Goal: Information Seeking & Learning: Learn about a topic

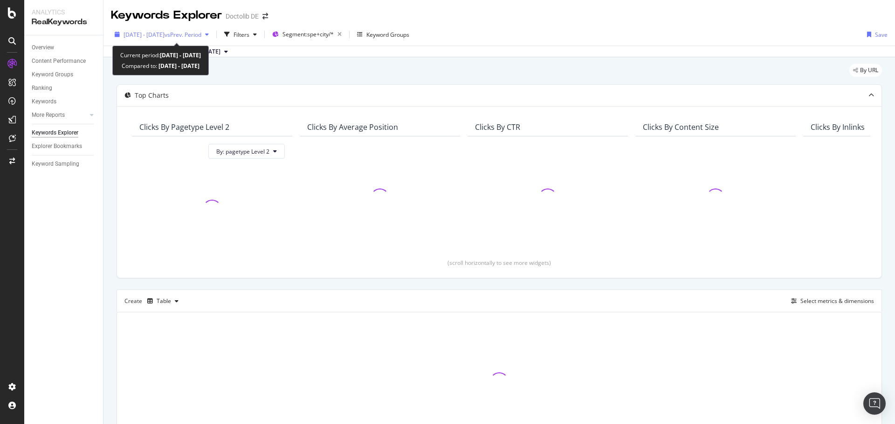
click at [201, 32] on span "vs Prev. Period" at bounding box center [182, 35] width 37 height 8
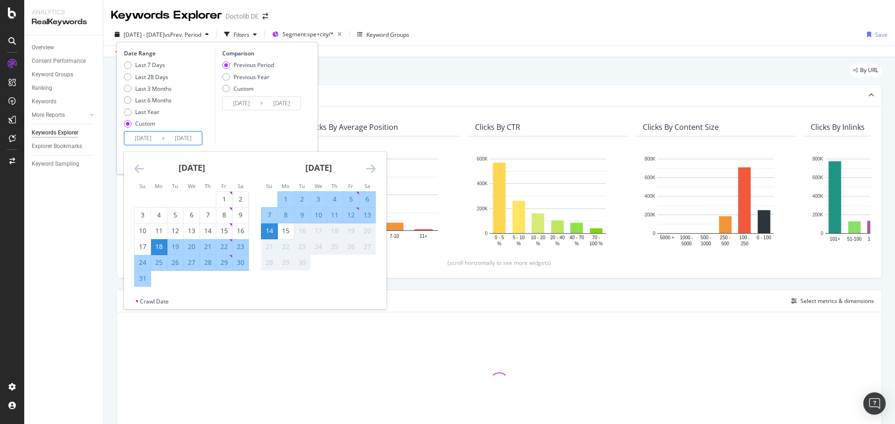
click at [152, 137] on input "2025/08/18" at bounding box center [142, 138] width 37 height 13
click at [136, 167] on icon "Move backward to switch to the previous month." at bounding box center [139, 168] width 10 height 11
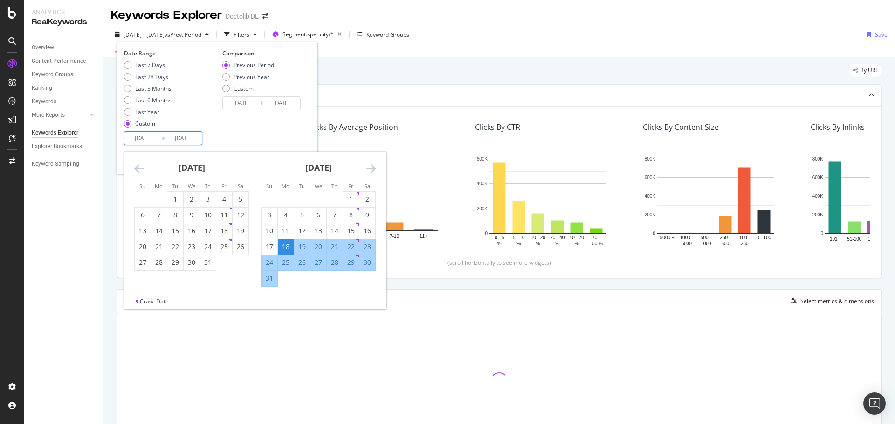
click at [136, 167] on icon "Move backward to switch to the previous month." at bounding box center [139, 168] width 10 height 11
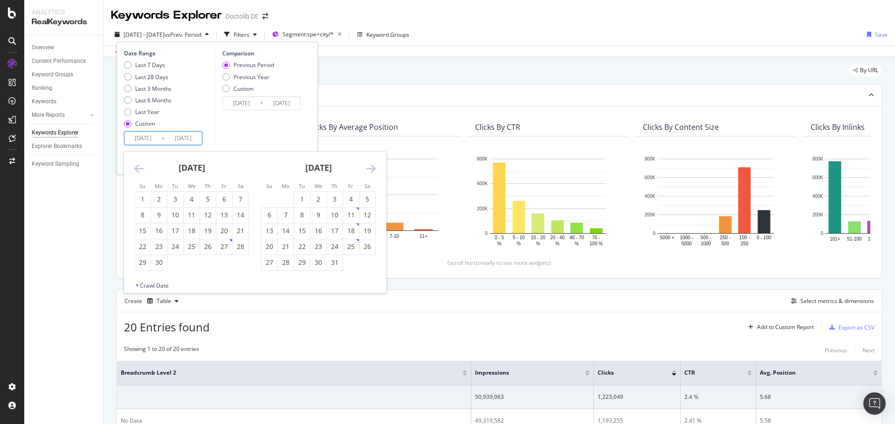
click at [136, 167] on icon "Move backward to switch to the previous month." at bounding box center [139, 168] width 10 height 11
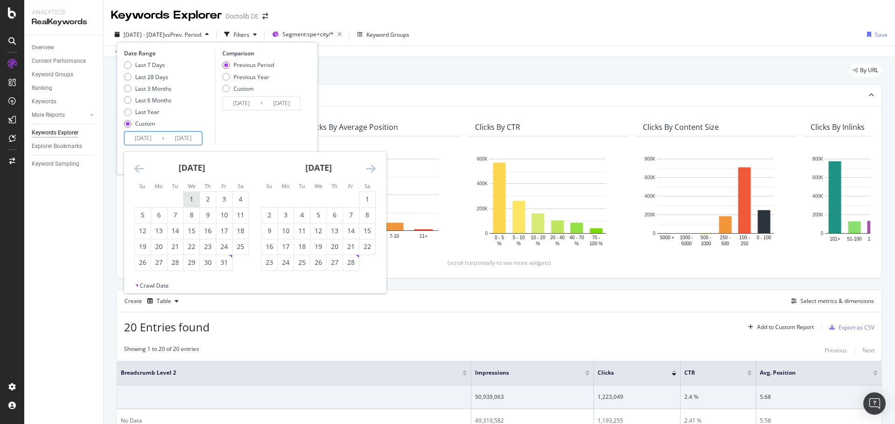
click at [193, 194] on div "1" at bounding box center [192, 199] width 16 height 15
type input "2025/01/01"
type input "2024/04/18"
type input "2024/12/31"
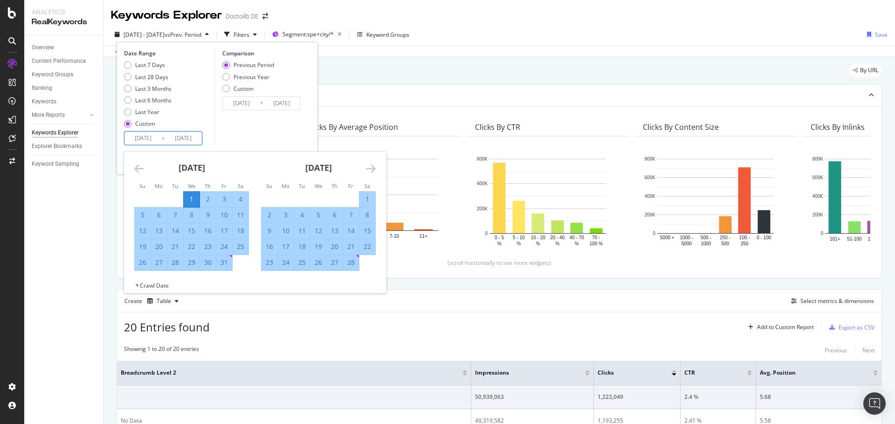
click at [370, 171] on icon "Move forward to switch to the next month." at bounding box center [371, 168] width 10 height 11
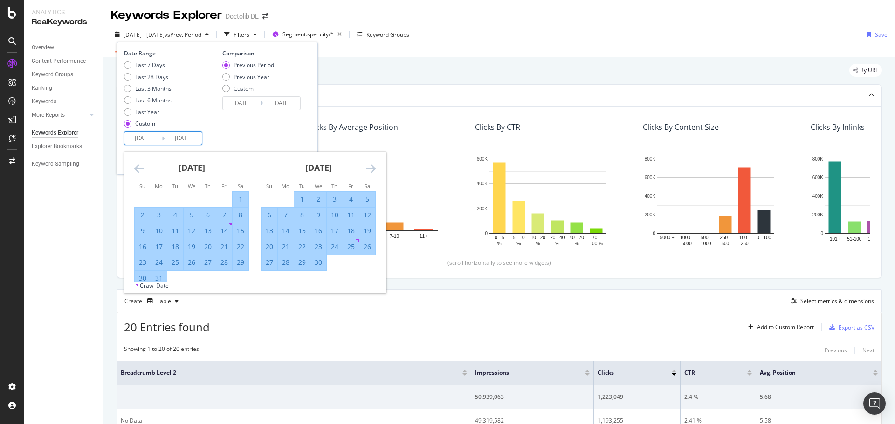
click at [370, 171] on icon "Move forward to switch to the next month." at bounding box center [371, 168] width 10 height 11
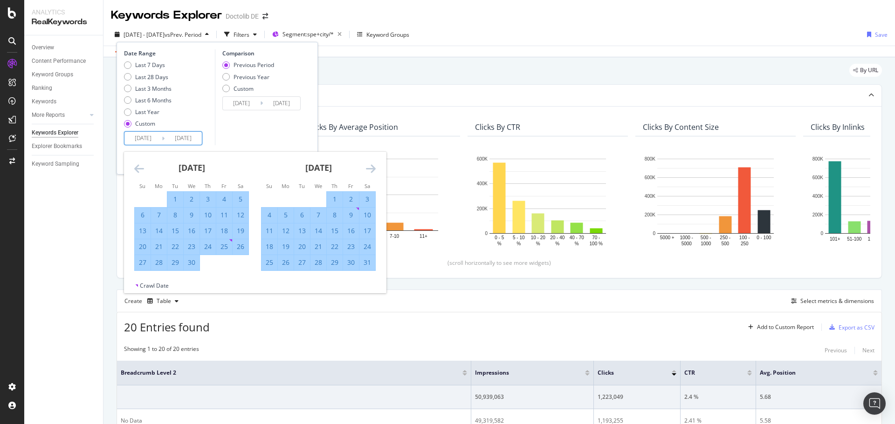
click at [370, 171] on icon "Move forward to switch to the next month." at bounding box center [371, 168] width 10 height 11
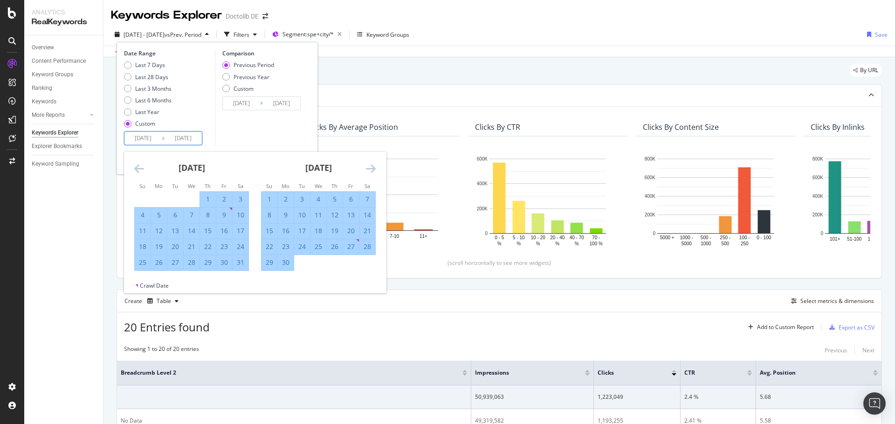
click at [370, 171] on icon "Move forward to switch to the next month." at bounding box center [371, 168] width 10 height 11
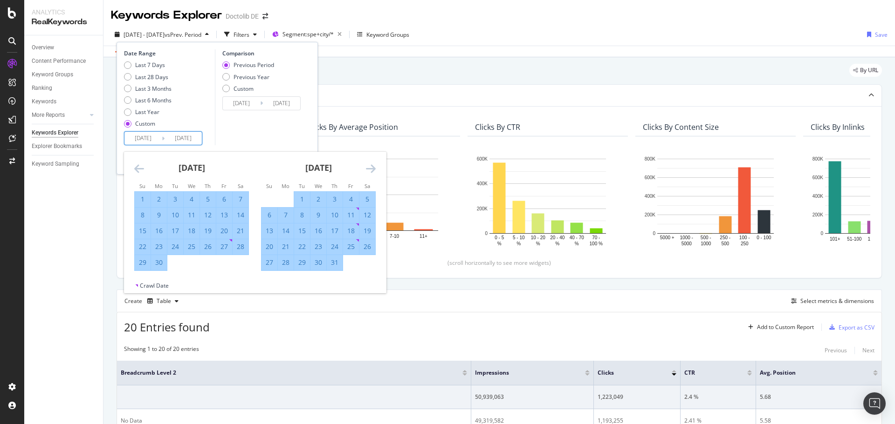
click at [370, 171] on icon "Move forward to switch to the next month." at bounding box center [371, 168] width 10 height 11
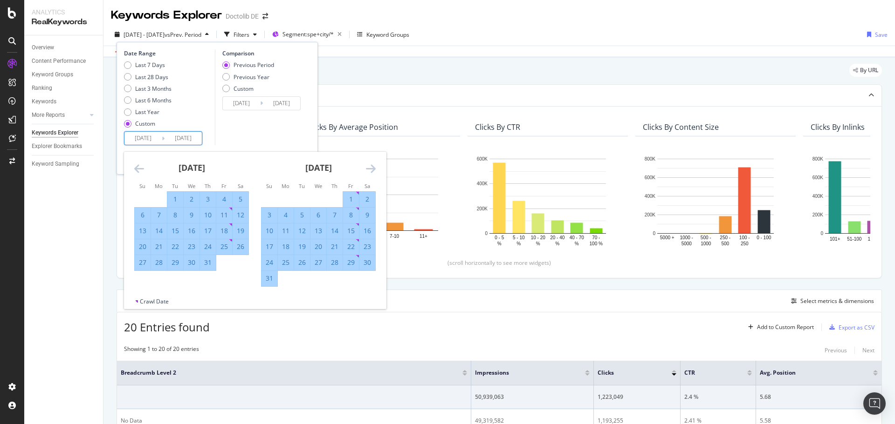
click at [267, 277] on div "31" at bounding box center [269, 278] width 16 height 9
type input "2025/08/31"
type input "2024/05/02"
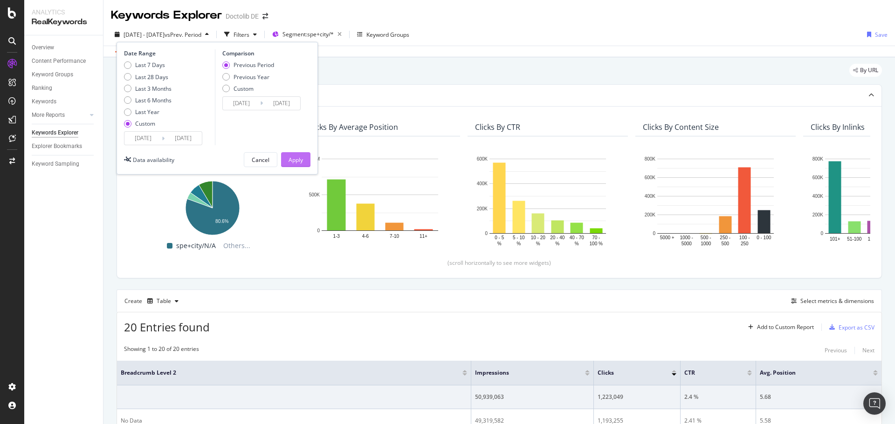
click at [298, 164] on div "Apply" at bounding box center [295, 160] width 14 height 8
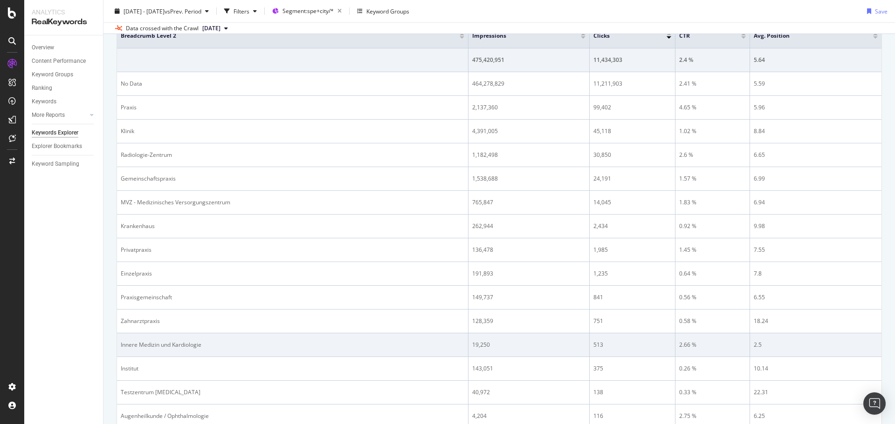
scroll to position [373, 0]
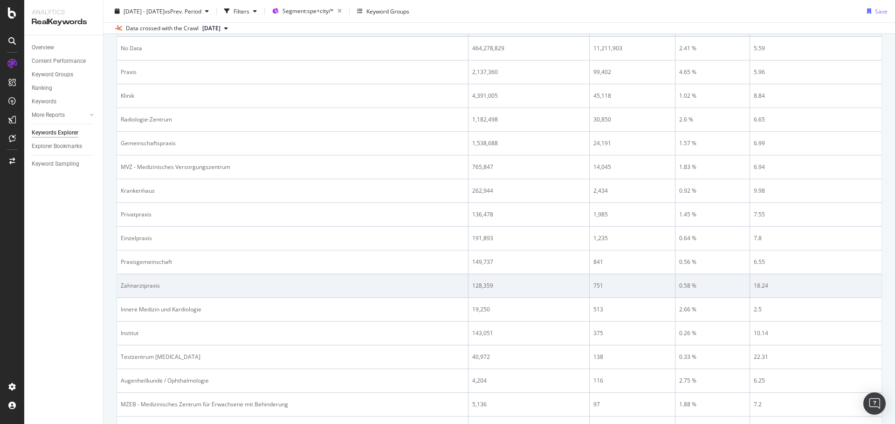
click at [182, 284] on div "Zahnarztpraxis" at bounding box center [292, 286] width 343 height 8
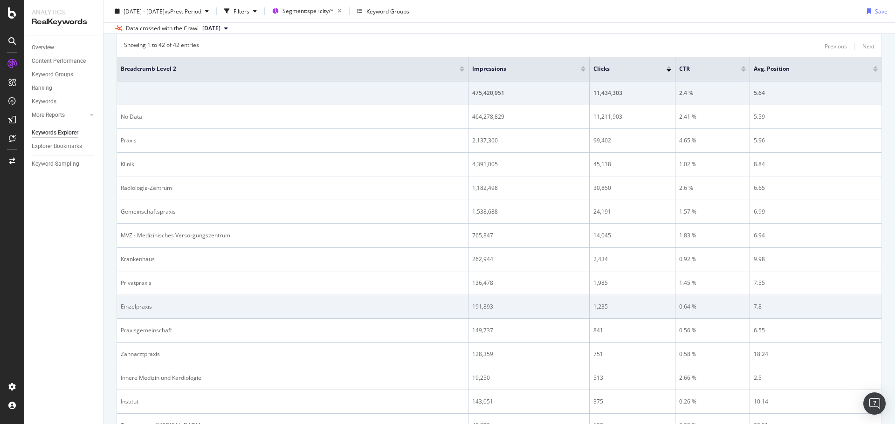
scroll to position [326, 0]
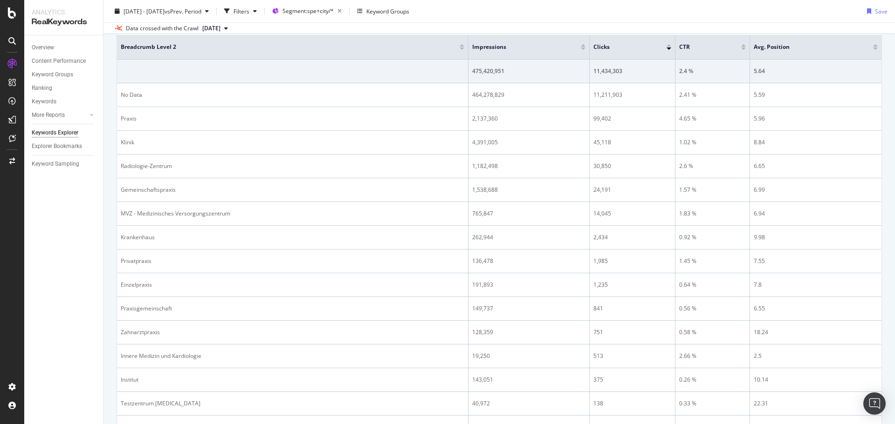
click at [615, 12] on div "2025 Jan. 1st - Aug. 31st vs Prev. Period Filters Segment: spe+city/* Keyword G…" at bounding box center [498, 13] width 791 height 19
